Goal: Task Accomplishment & Management: Use online tool/utility

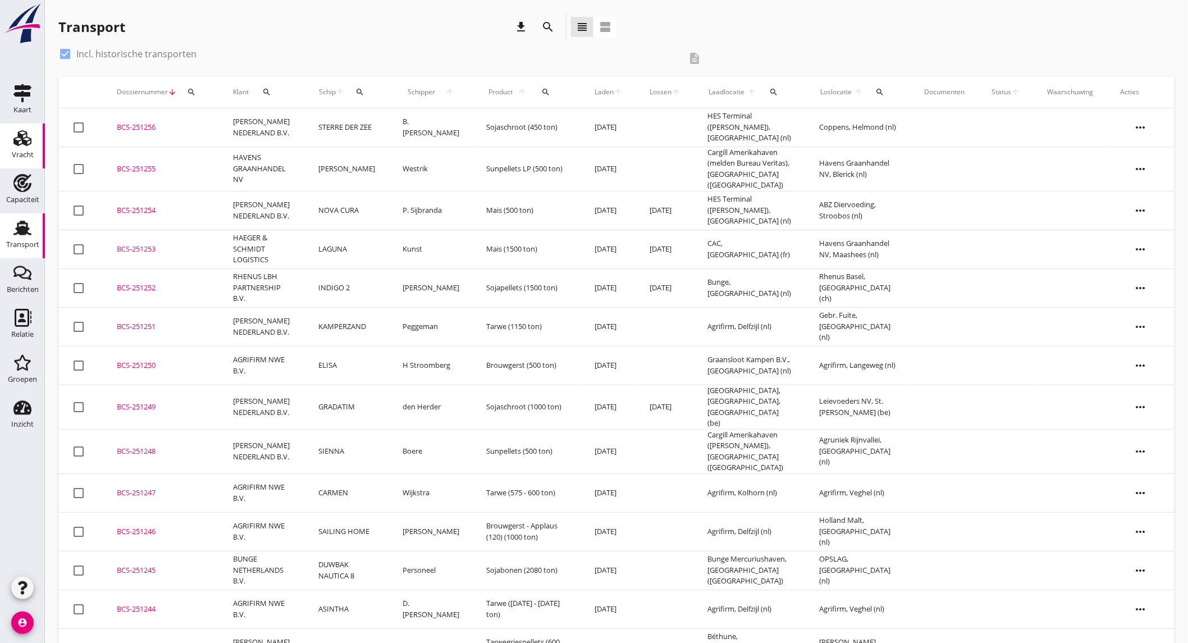
click at [40, 135] on link "Vracht Vracht" at bounding box center [22, 146] width 45 height 45
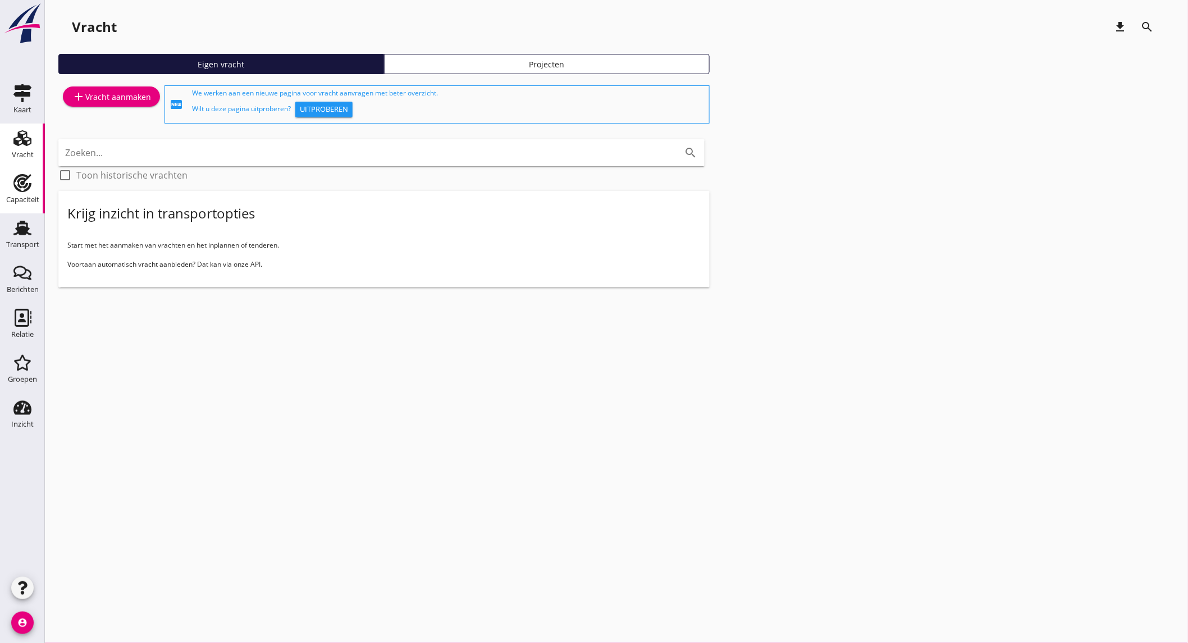
click at [27, 193] on div "Capaciteit" at bounding box center [22, 200] width 33 height 16
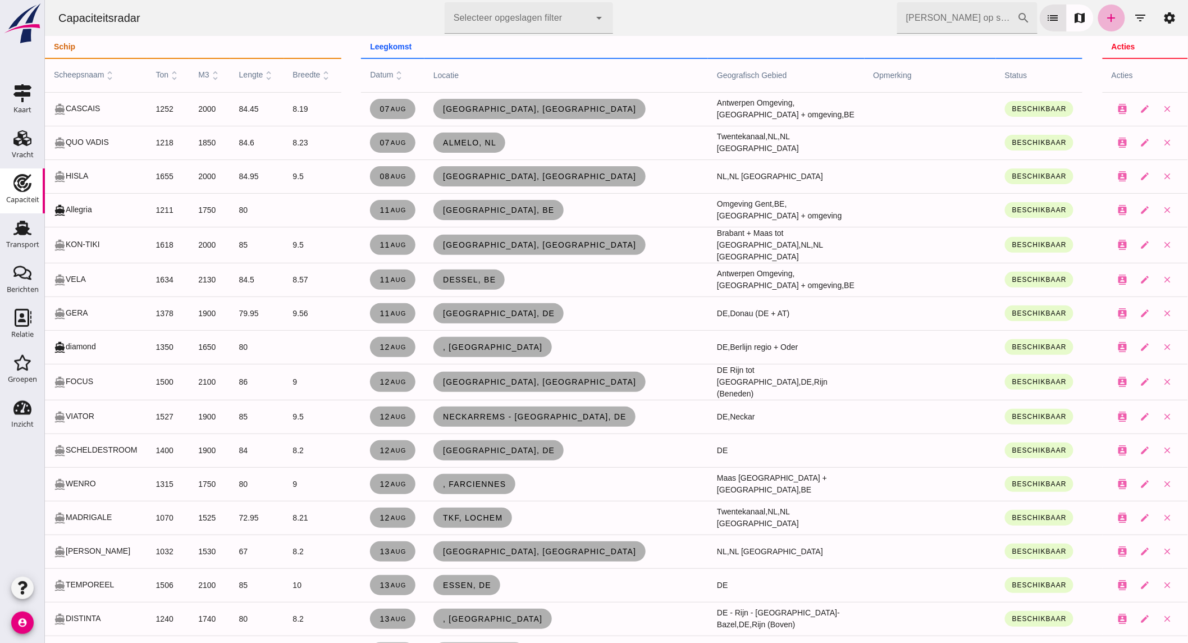
click at [1104, 23] on icon "add" at bounding box center [1110, 17] width 13 height 13
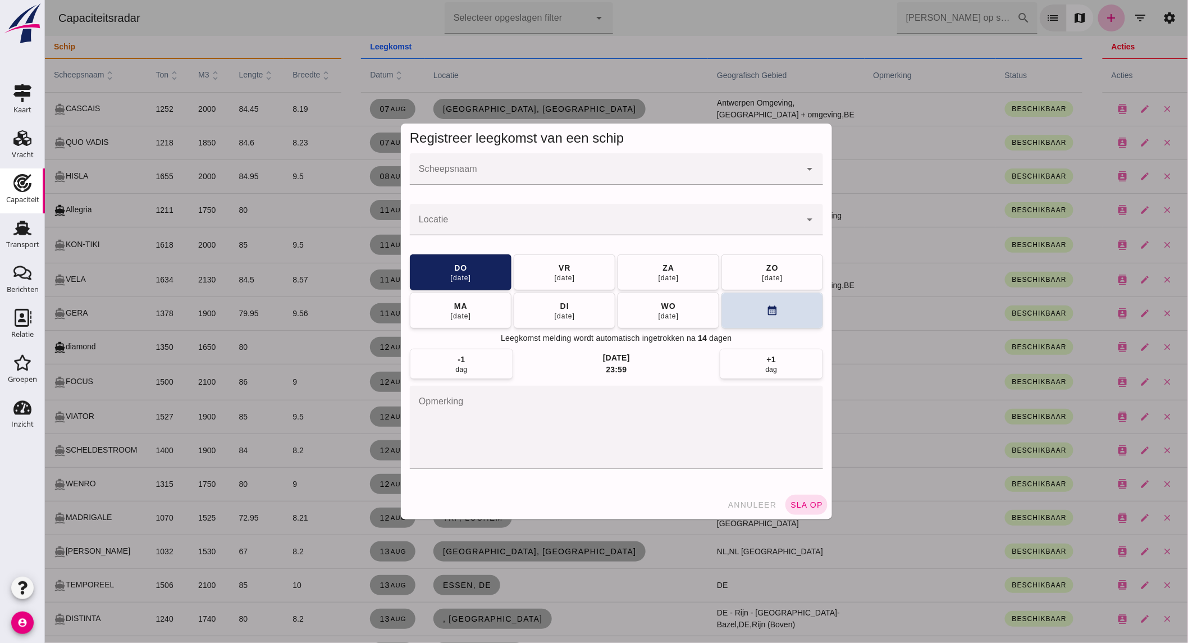
click input "Scheepsnaam"
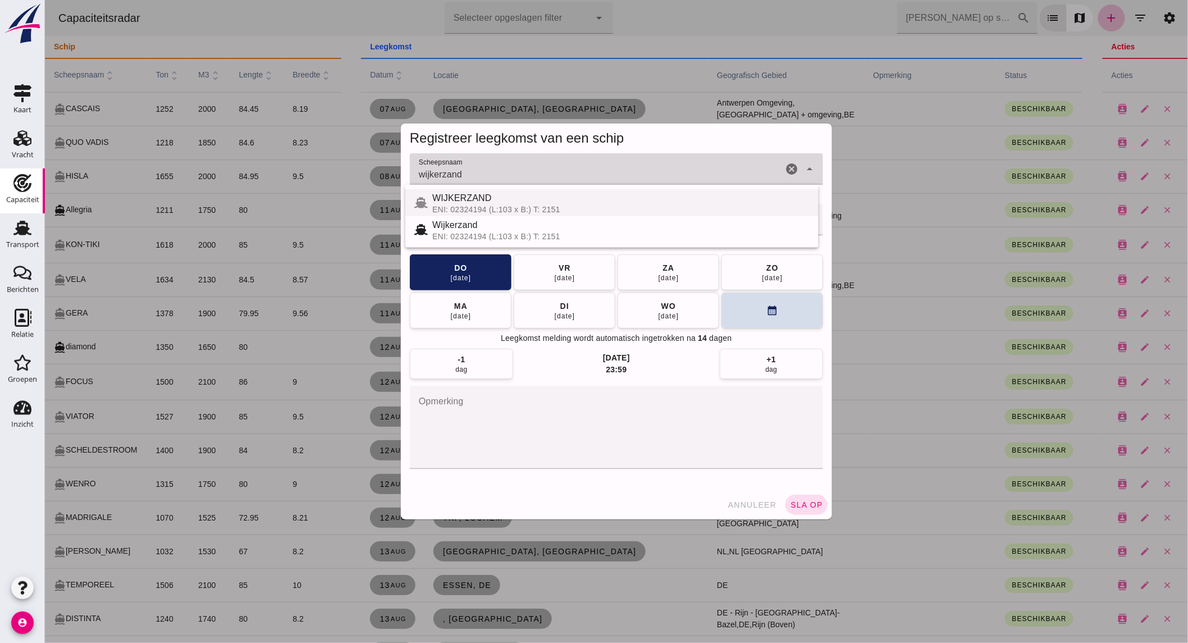
click at [479, 204] on div "WIJKERZAND" at bounding box center [620, 197] width 377 height 13
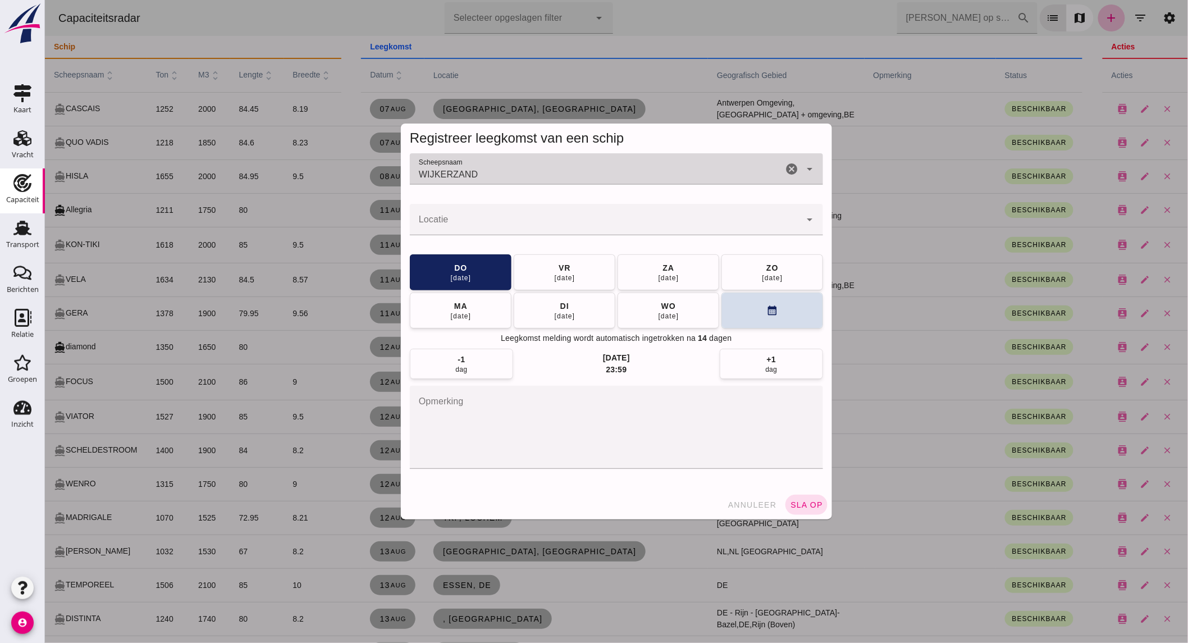
type input "WIJKERZAND"
click div
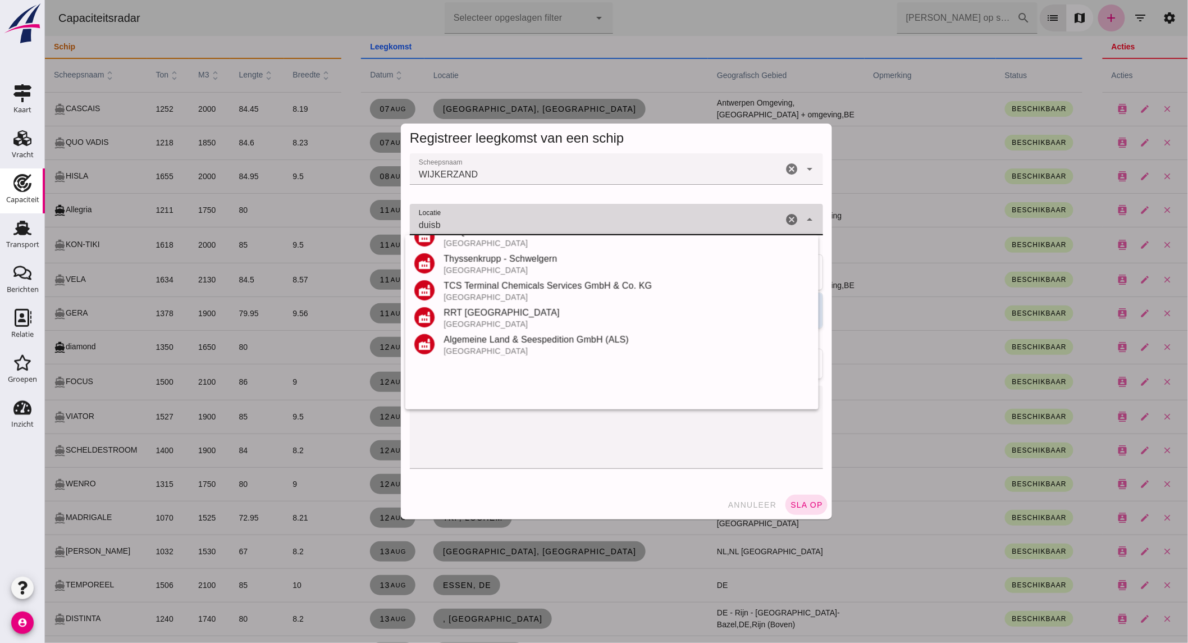
scroll to position [239, 0]
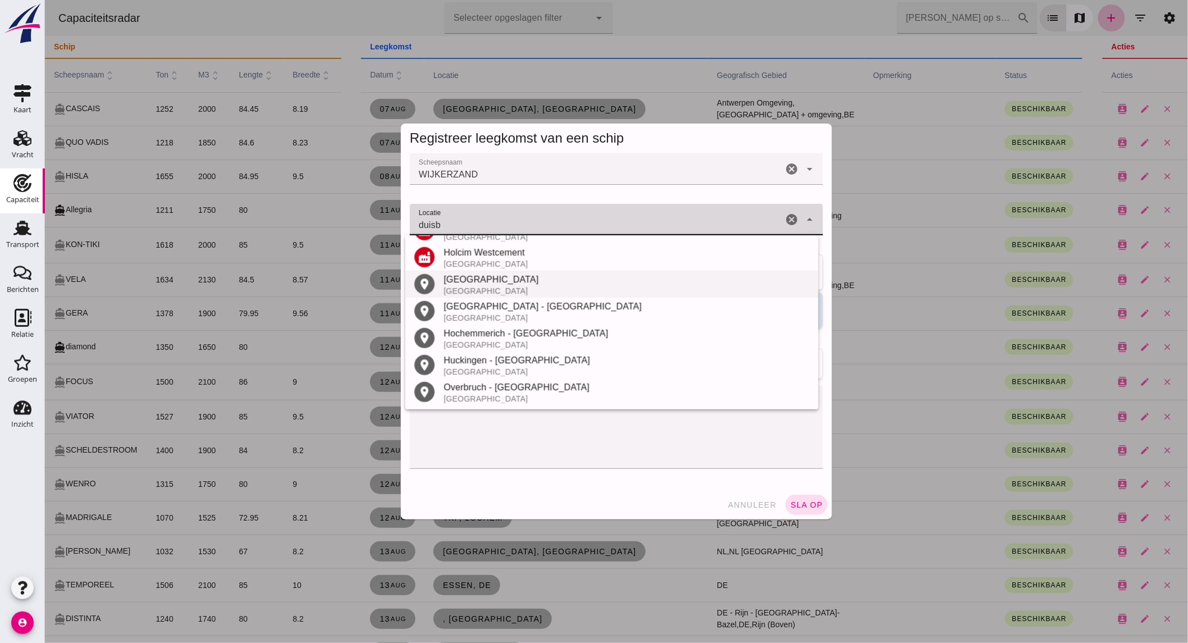
click at [501, 276] on div "[GEOGRAPHIC_DATA]" at bounding box center [626, 279] width 366 height 13
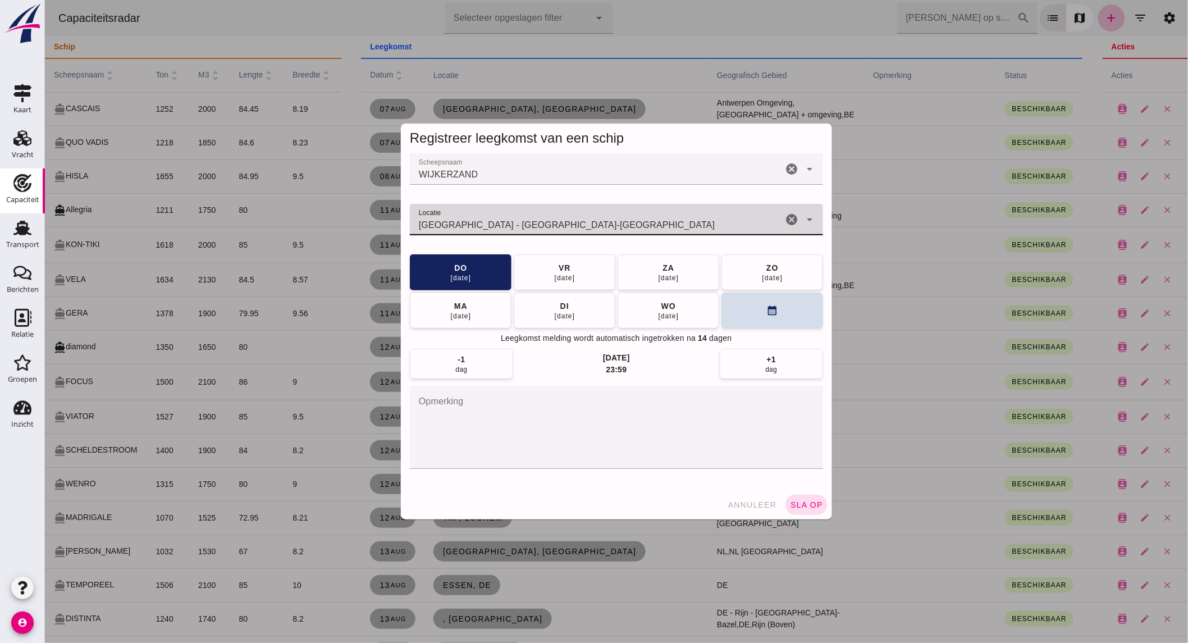
type input "[GEOGRAPHIC_DATA] - [GEOGRAPHIC_DATA]-[GEOGRAPHIC_DATA]"
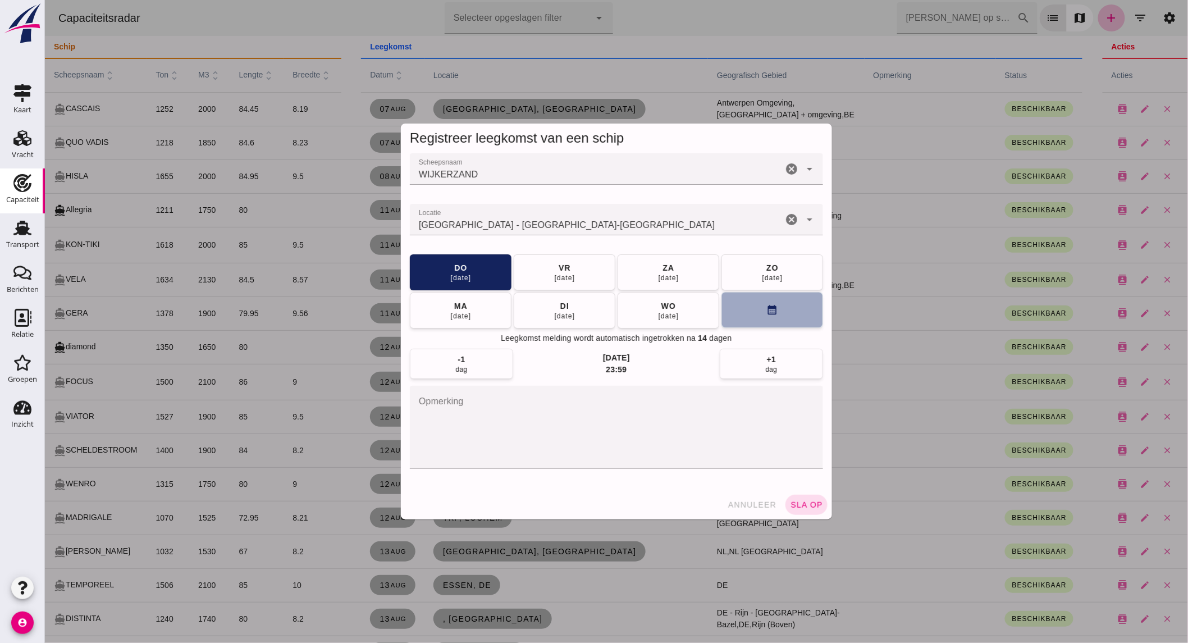
click button "calendar_month"
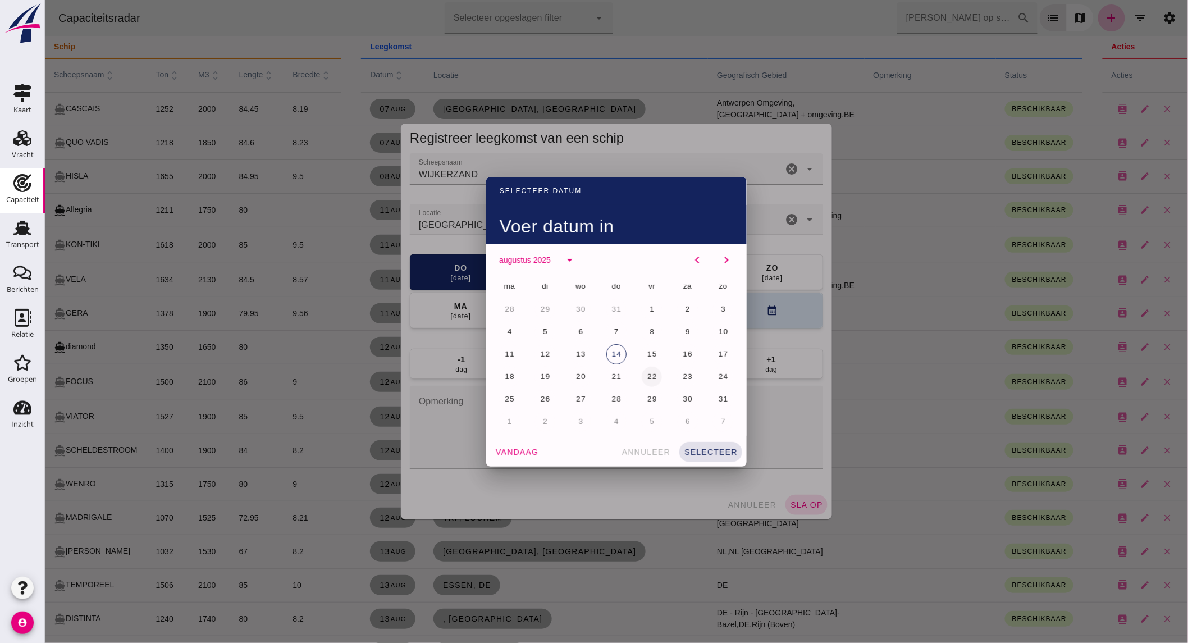
click span "22"
click span "selecteer"
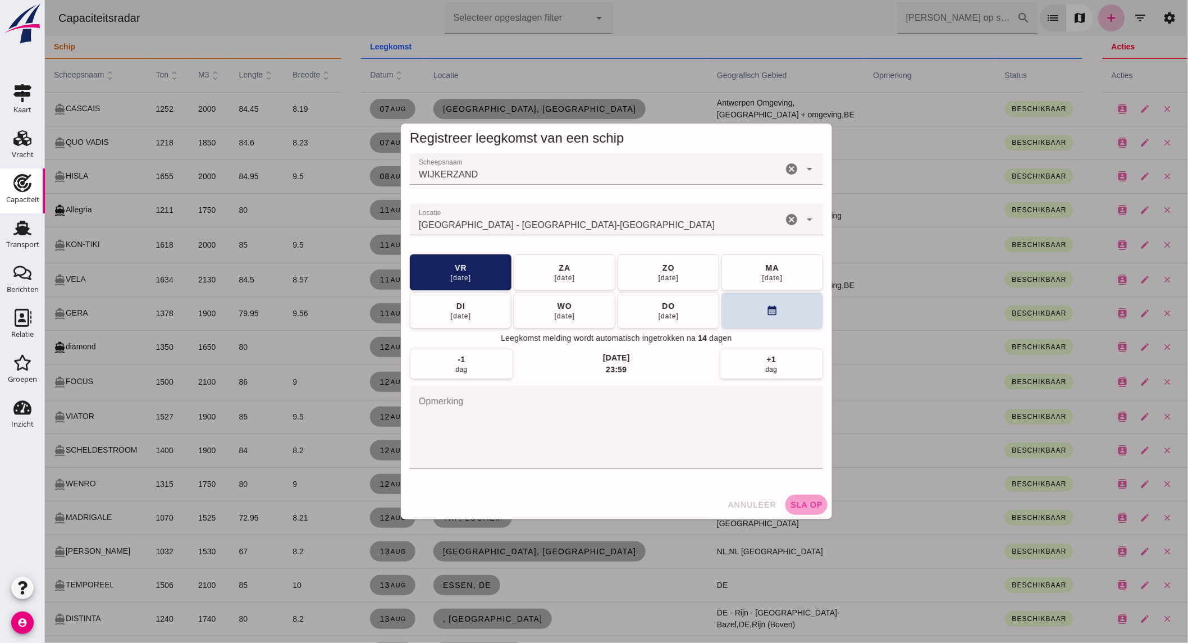
click span "sla op"
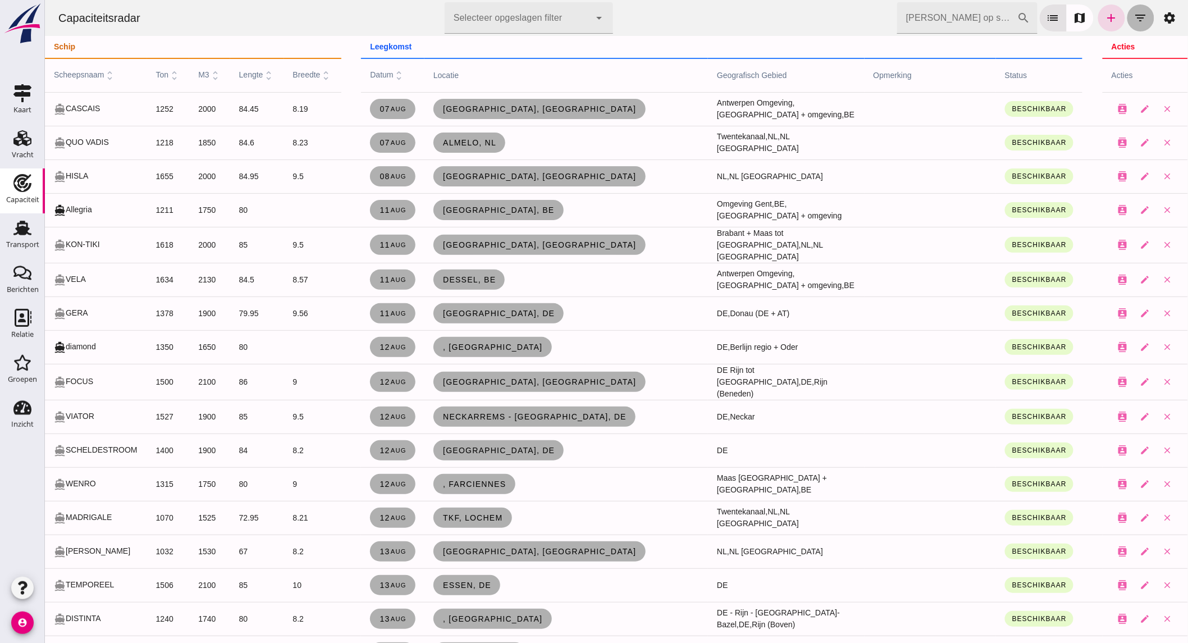
click at [1133, 18] on icon "filter_list" at bounding box center [1139, 17] width 13 height 13
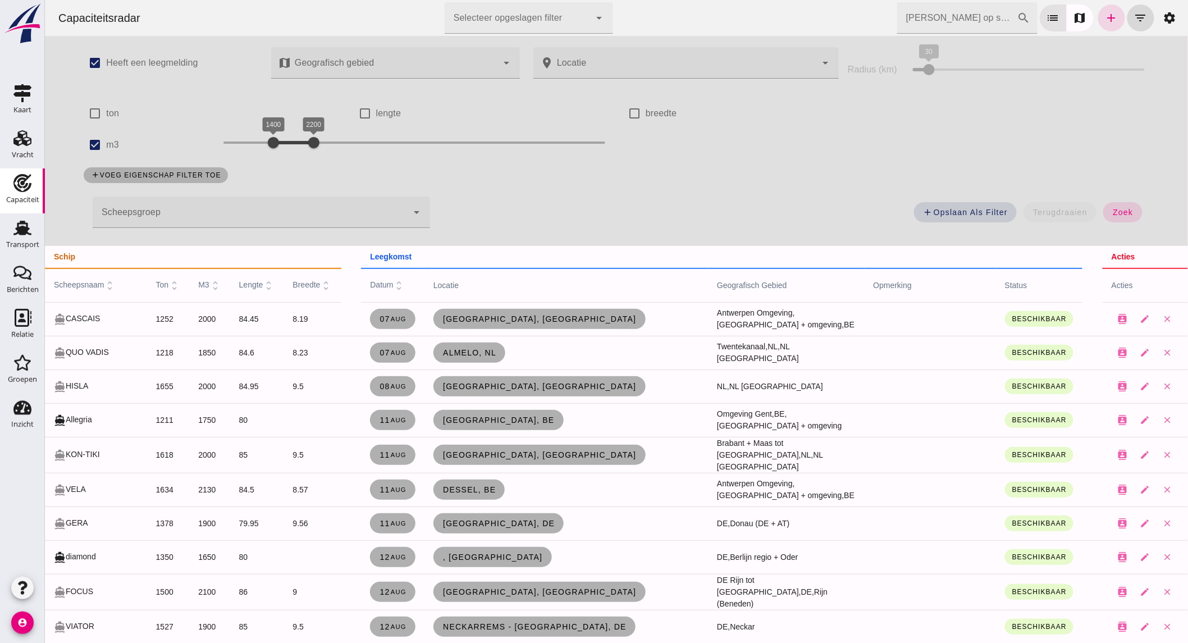
click at [110, 135] on label "m3" at bounding box center [112, 144] width 13 height 31
click input "m3"
checkbox input "false"
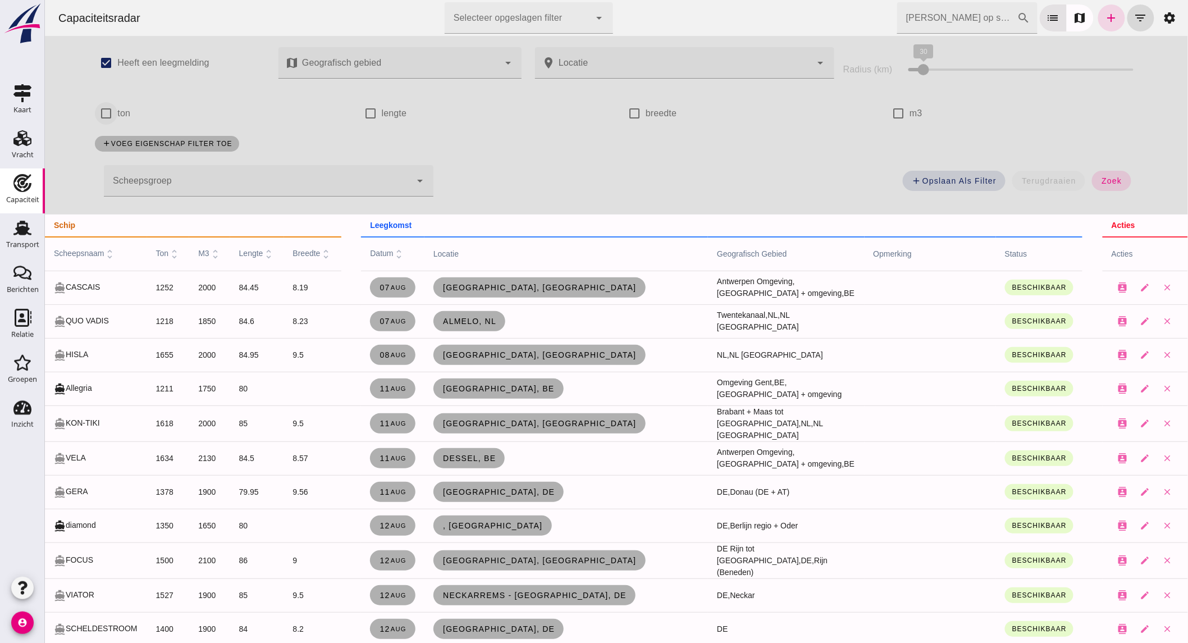
click input "ton"
checkbox input "true"
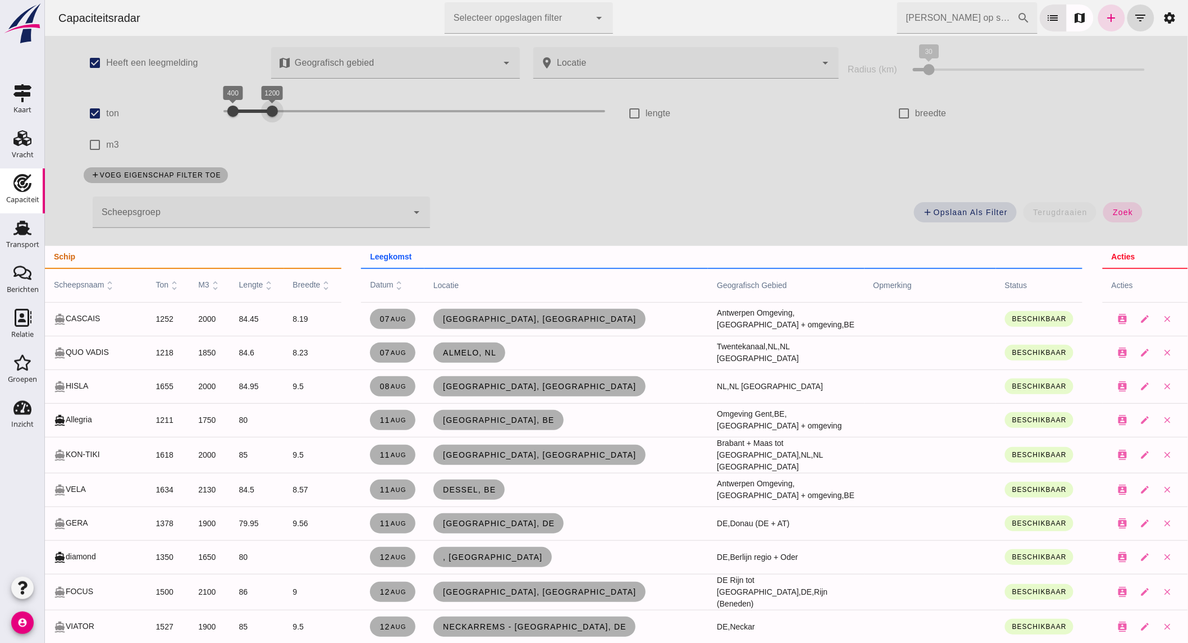
drag, startPoint x: 523, startPoint y: 109, endPoint x: 273, endPoint y: 112, distance: 250.4
click at [273, 112] on div at bounding box center [271, 111] width 22 height 22
drag, startPoint x: 264, startPoint y: 113, endPoint x: 254, endPoint y: 112, distance: 10.1
click at [254, 112] on div at bounding box center [261, 111] width 22 height 22
click span "zoek"
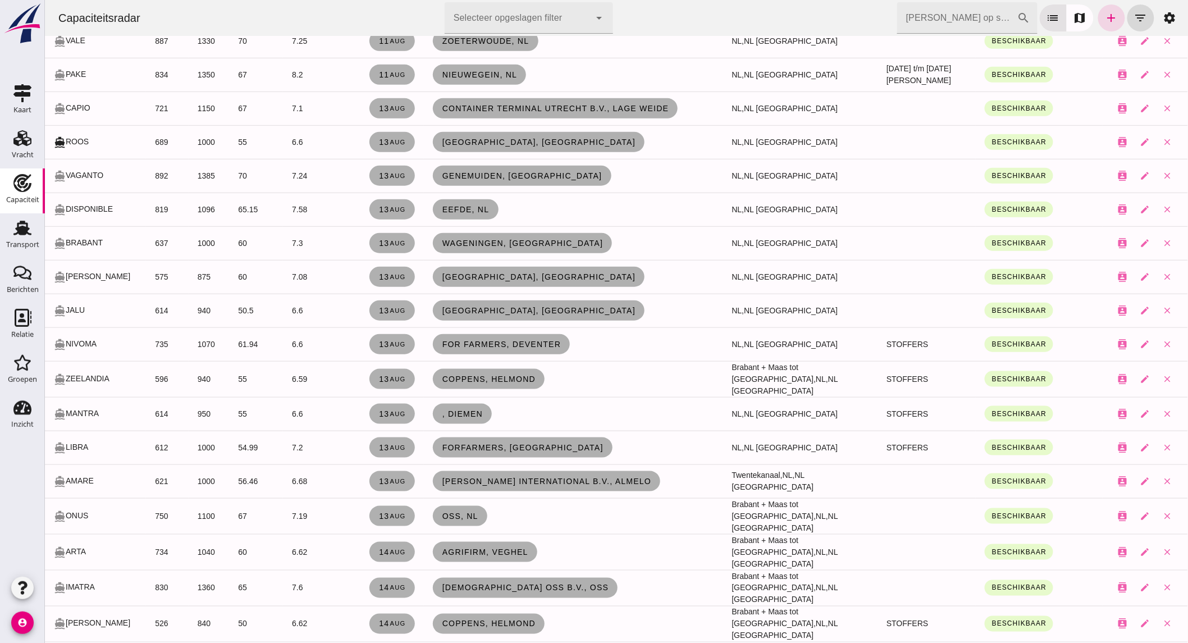
scroll to position [374, 0]
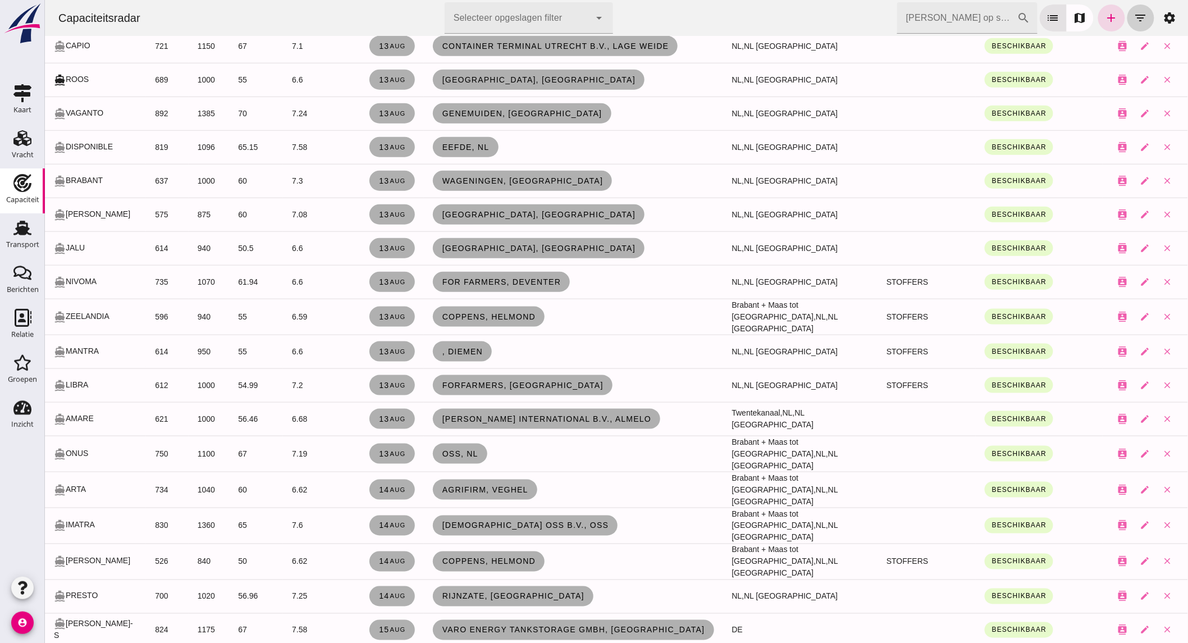
click button "filter_list"
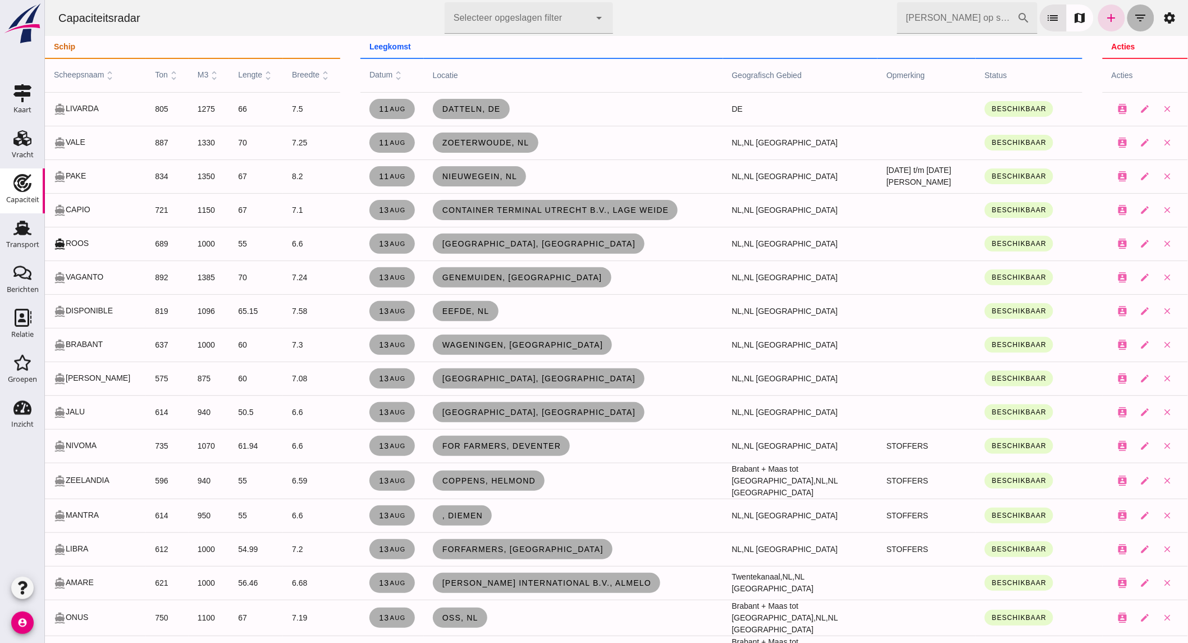
click at [1136, 17] on icon "filter_list" at bounding box center [1139, 17] width 13 height 13
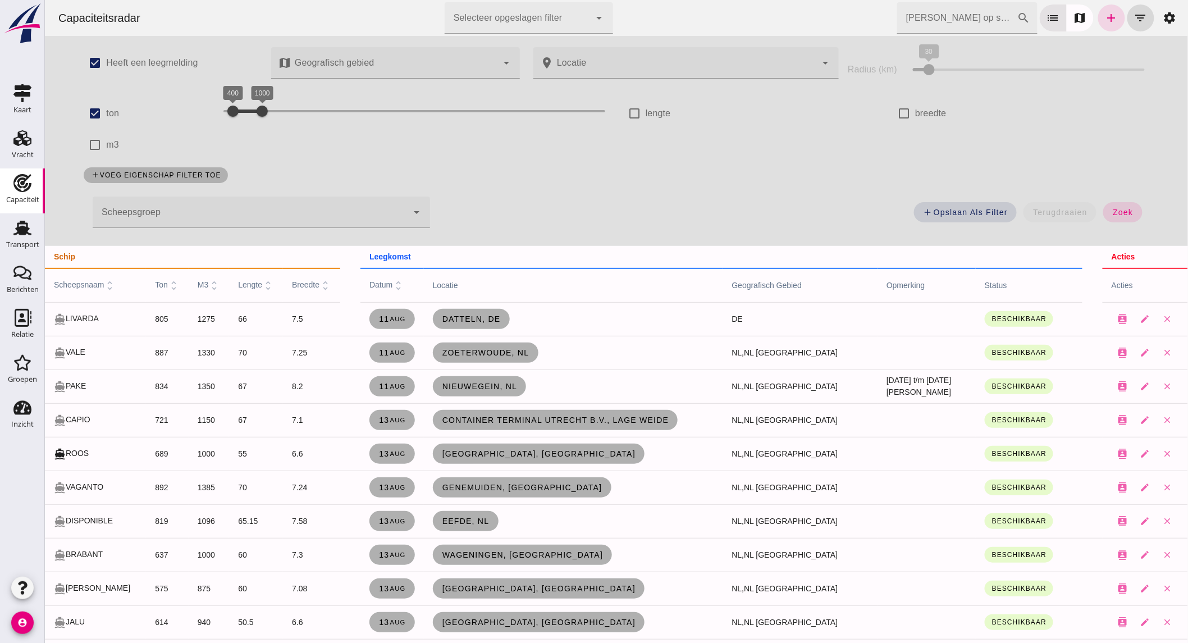
drag, startPoint x: 258, startPoint y: 107, endPoint x: 368, endPoint y: 108, distance: 110.0
click at [273, 107] on div at bounding box center [261, 111] width 22 height 22
drag, startPoint x: 249, startPoint y: 114, endPoint x: 257, endPoint y: 113, distance: 7.3
click div "1000 2600 1000 2600"
drag, startPoint x: 335, startPoint y: 109, endPoint x: 297, endPoint y: 109, distance: 37.6
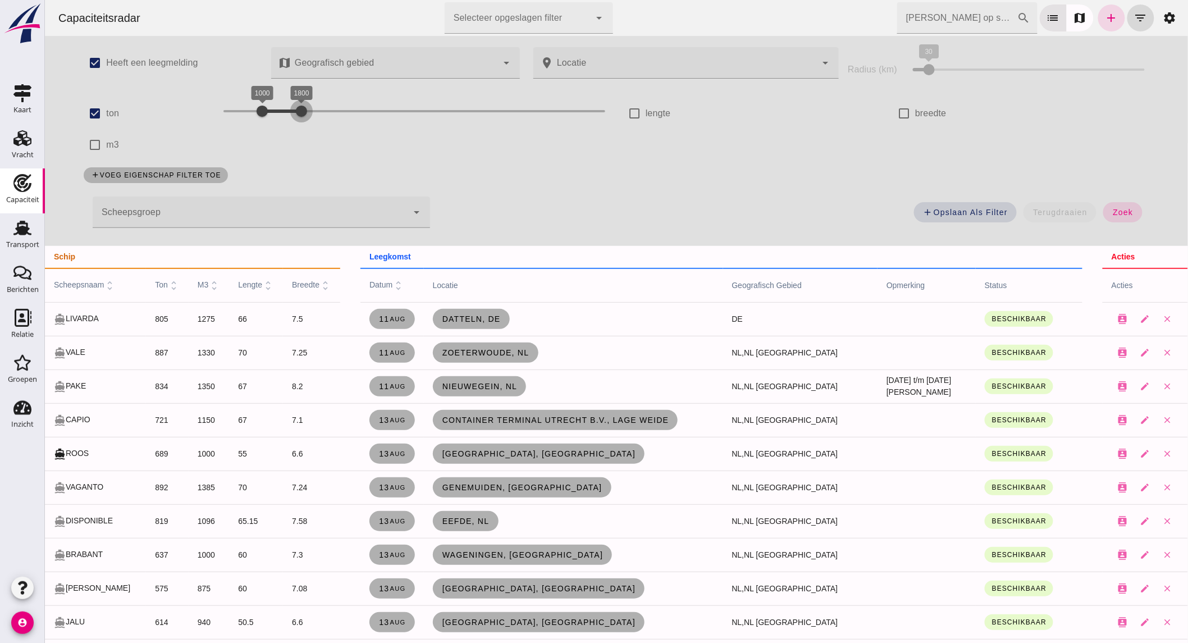
click at [297, 109] on div at bounding box center [301, 111] width 22 height 22
click button "zoek"
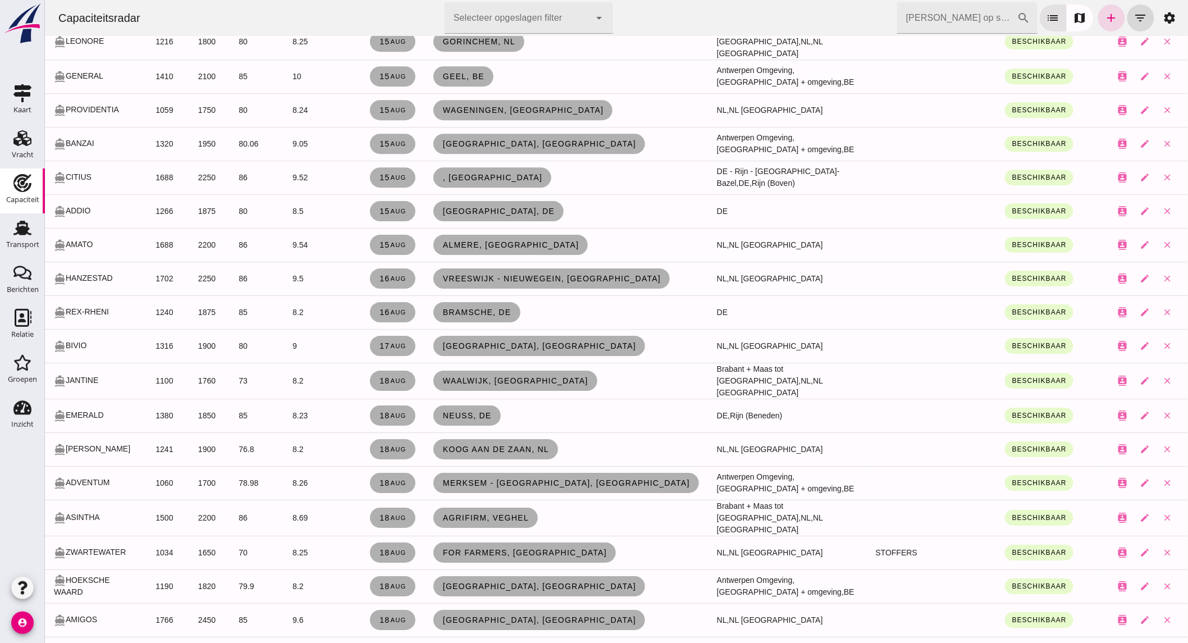
scroll to position [1310, 0]
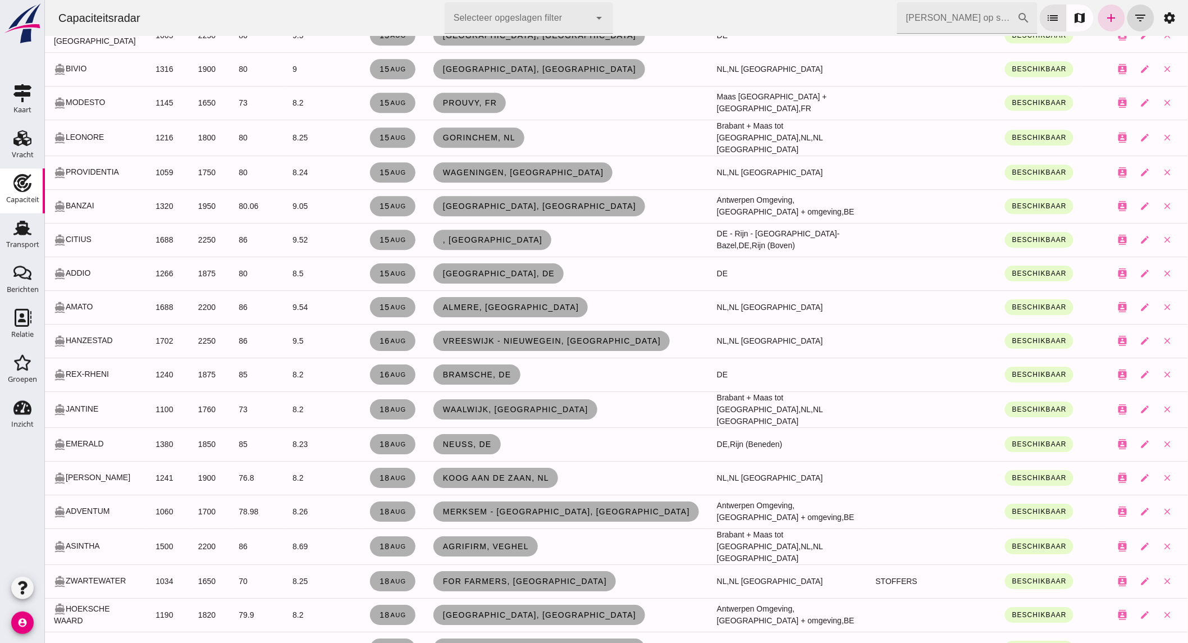
click input "[PERSON_NAME] op scheepsnaam"
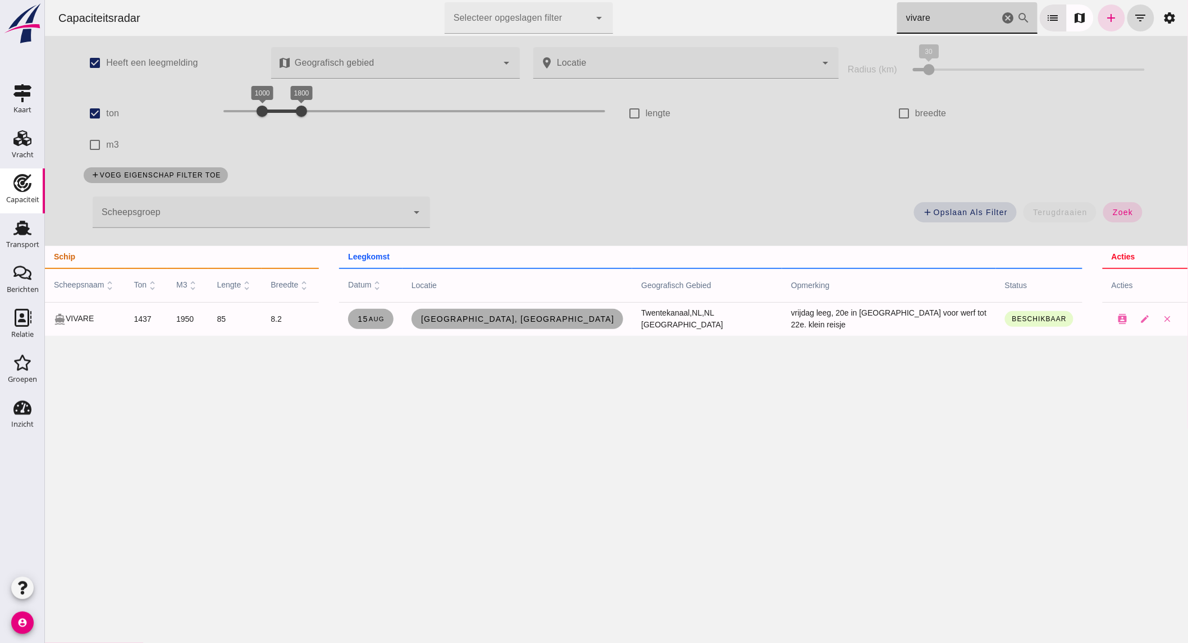
scroll to position [0, 0]
type input "vivare"
click at [26, 237] on div "Transport" at bounding box center [22, 245] width 33 height 16
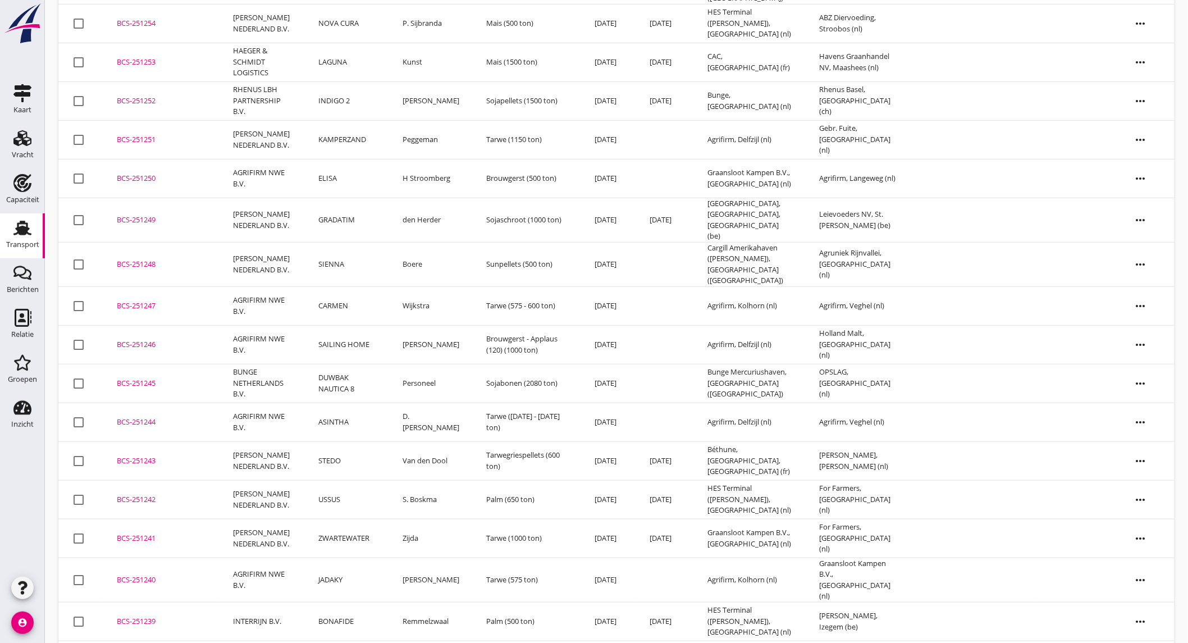
scroll to position [249, 0]
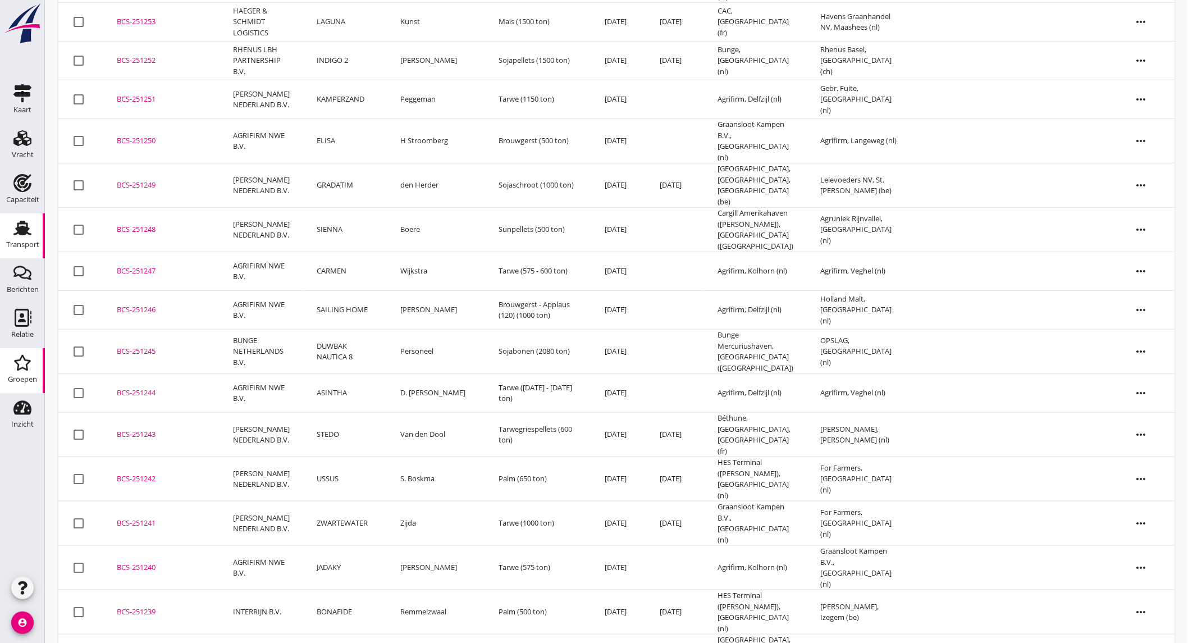
click at [11, 371] on div "Groepen" at bounding box center [22, 363] width 27 height 18
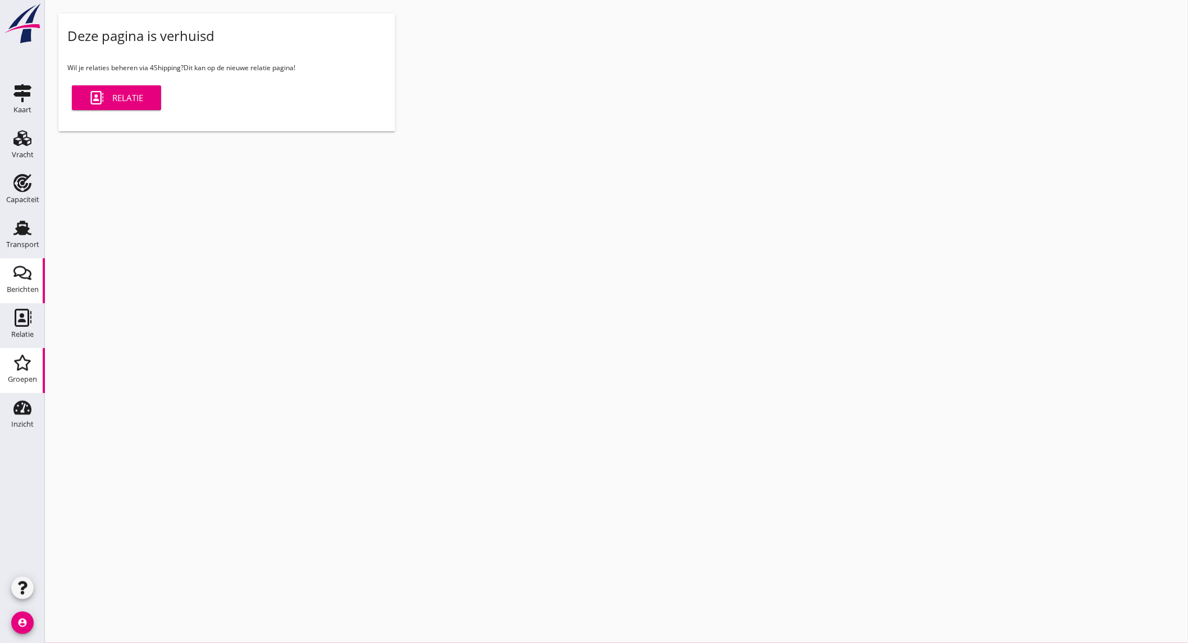
click at [17, 286] on div "Berichten" at bounding box center [23, 289] width 32 height 7
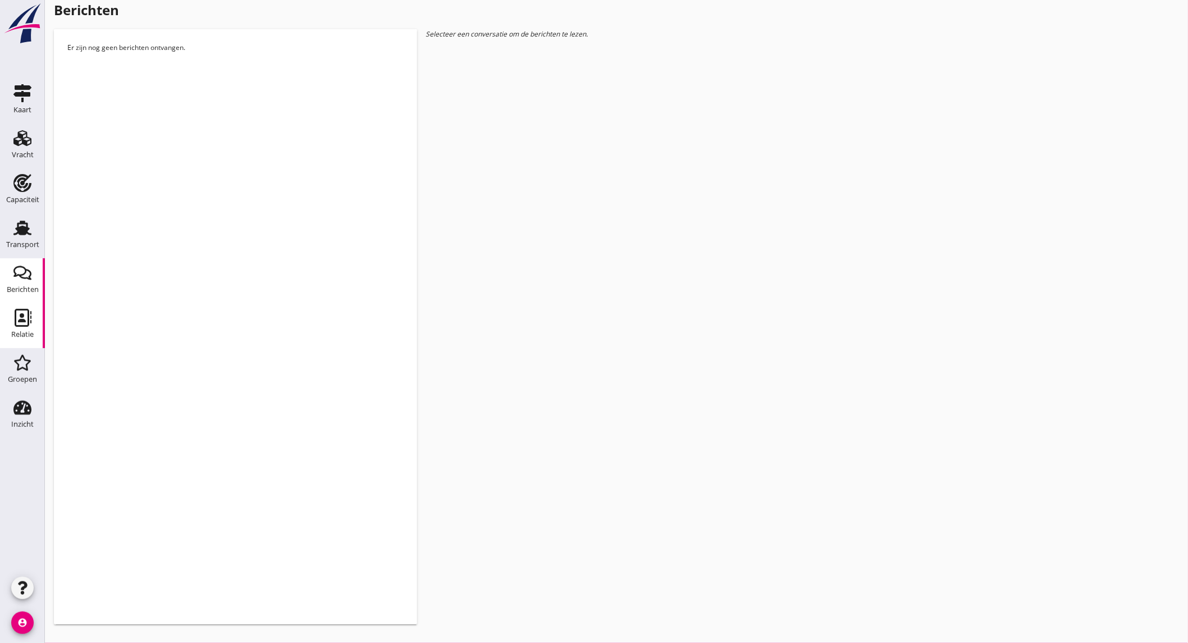
click at [24, 307] on link "Relatie Relatie" at bounding box center [22, 325] width 45 height 45
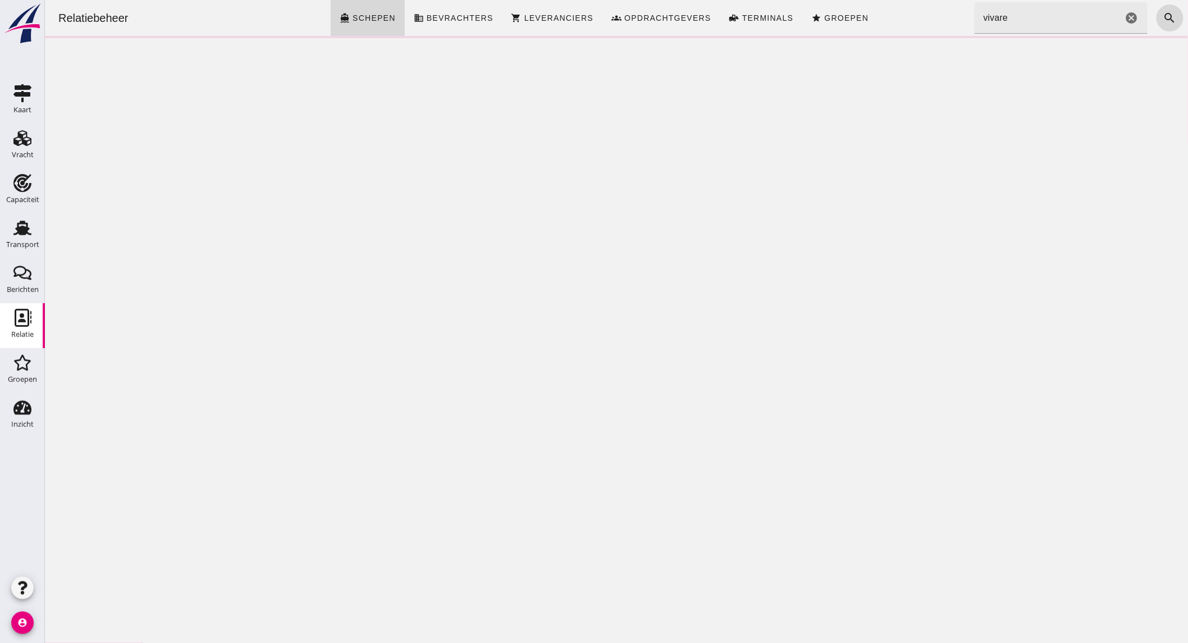
click input "vivare"
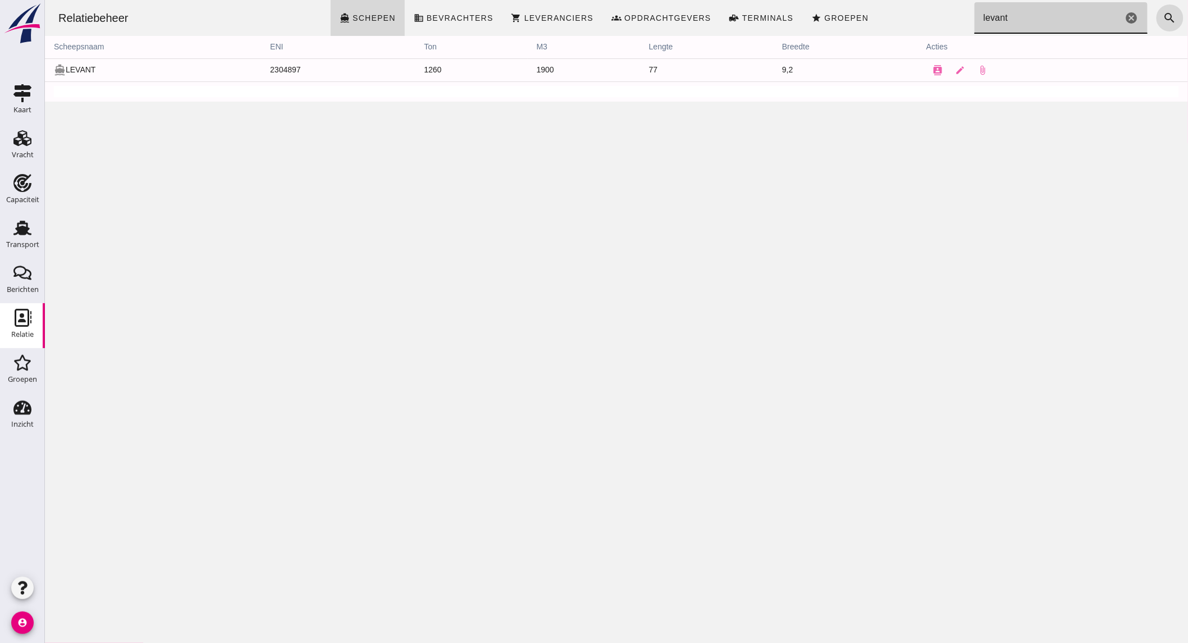
type input "levant"
